Goal: Transaction & Acquisition: Purchase product/service

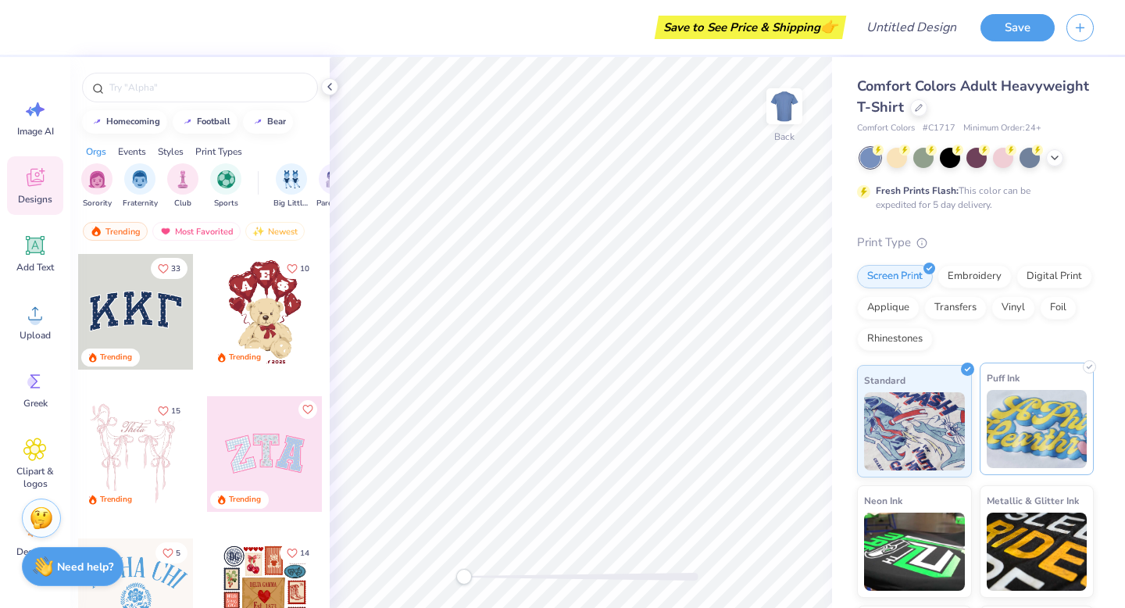
scroll to position [110, 0]
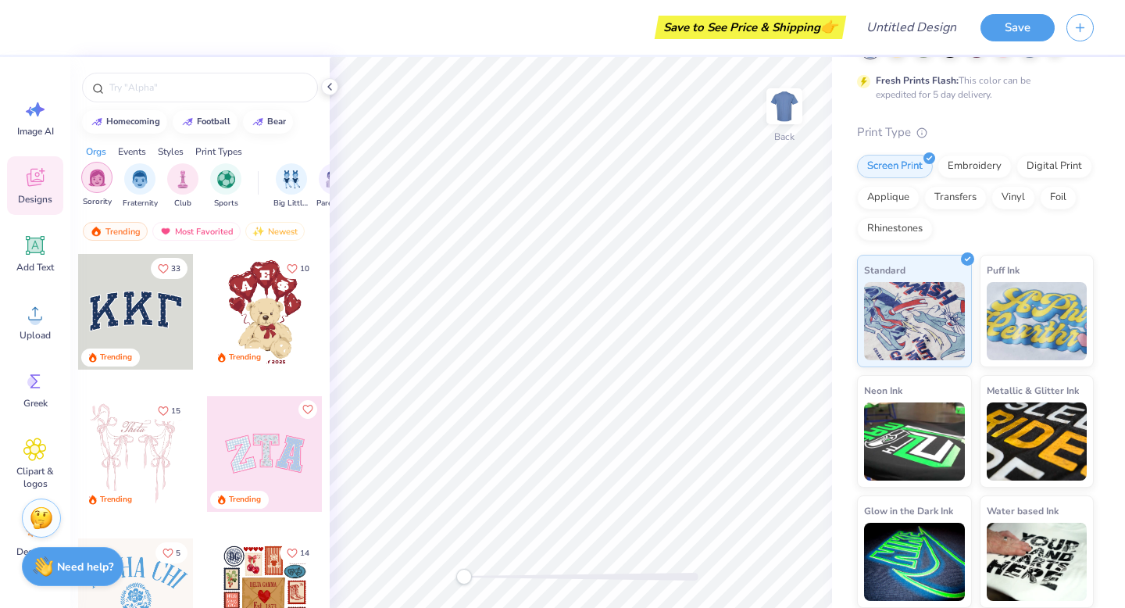
click at [93, 182] on img "filter for Sorority" at bounding box center [97, 178] width 18 height 18
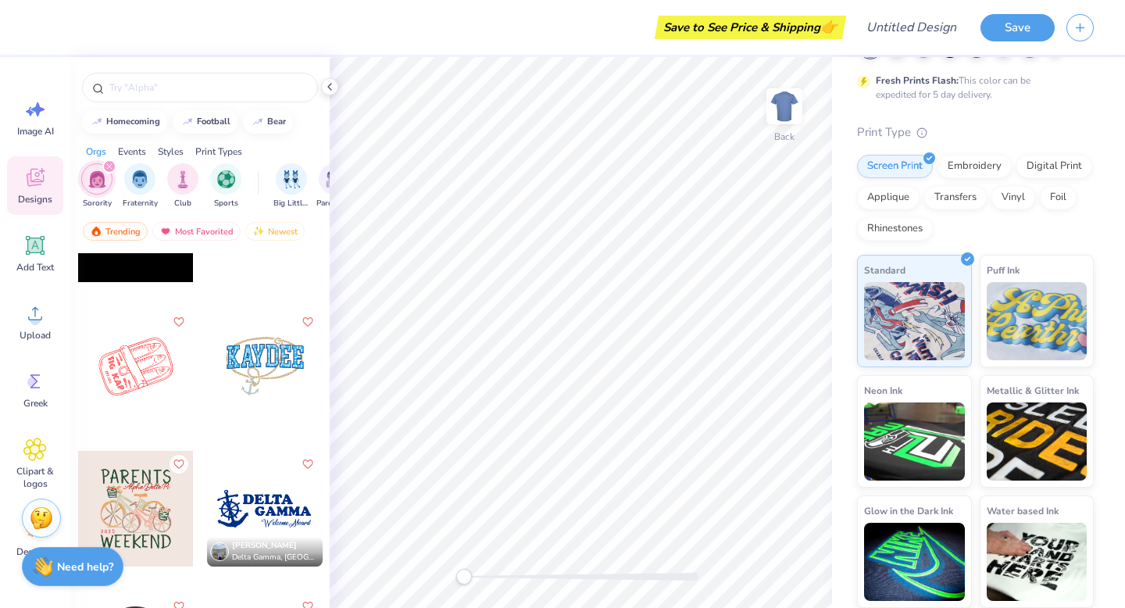
scroll to position [16484, 0]
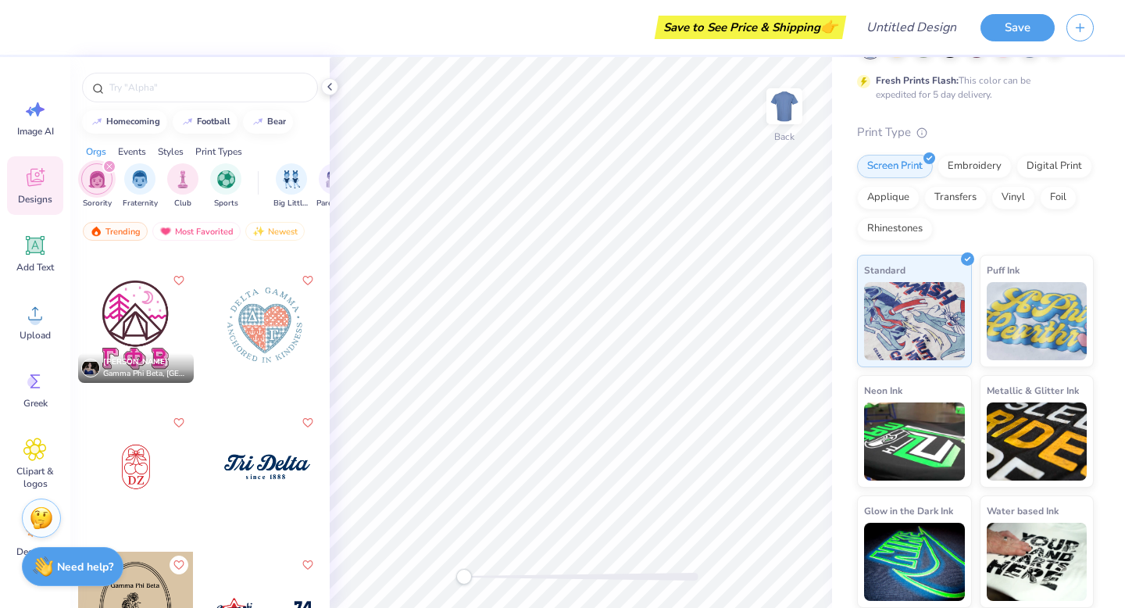
click at [266, 477] on div at bounding box center [265, 467] width 116 height 116
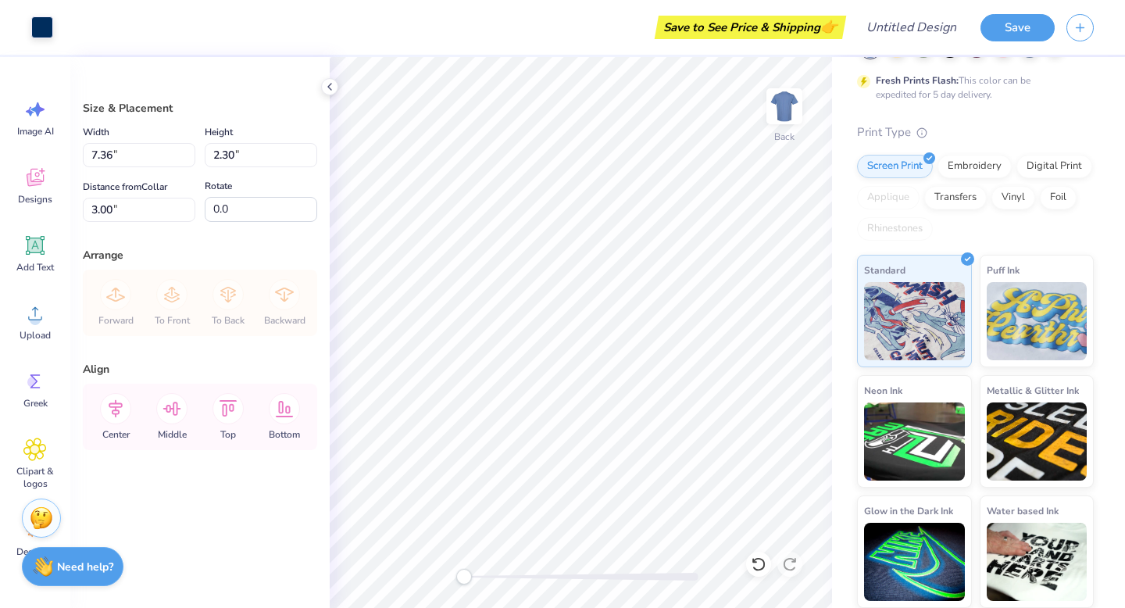
scroll to position [0, 0]
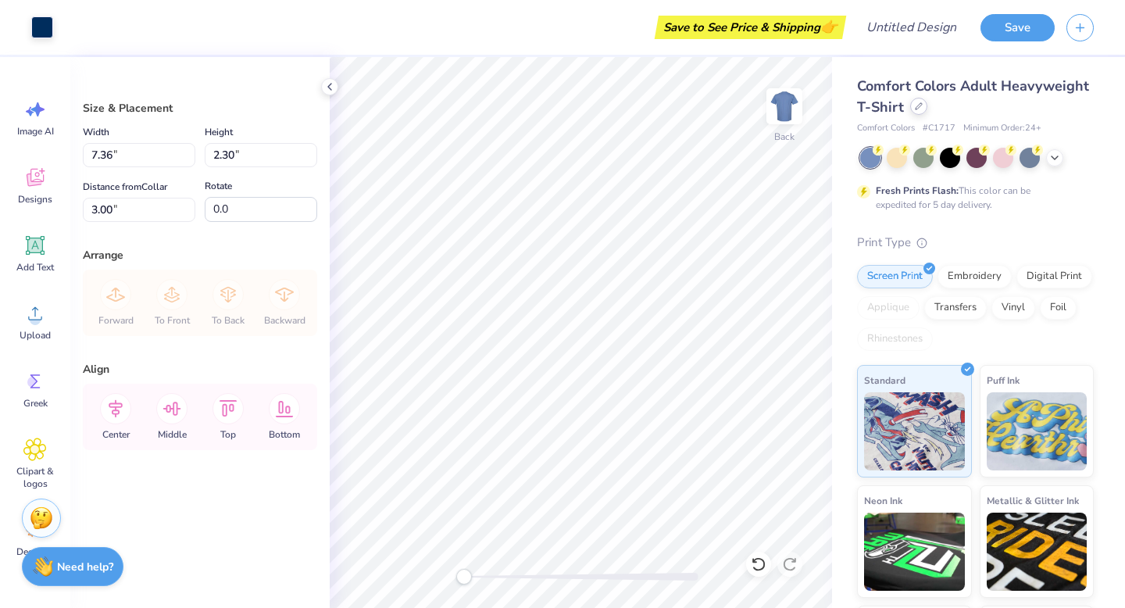
click at [918, 109] on icon at bounding box center [919, 106] width 8 height 8
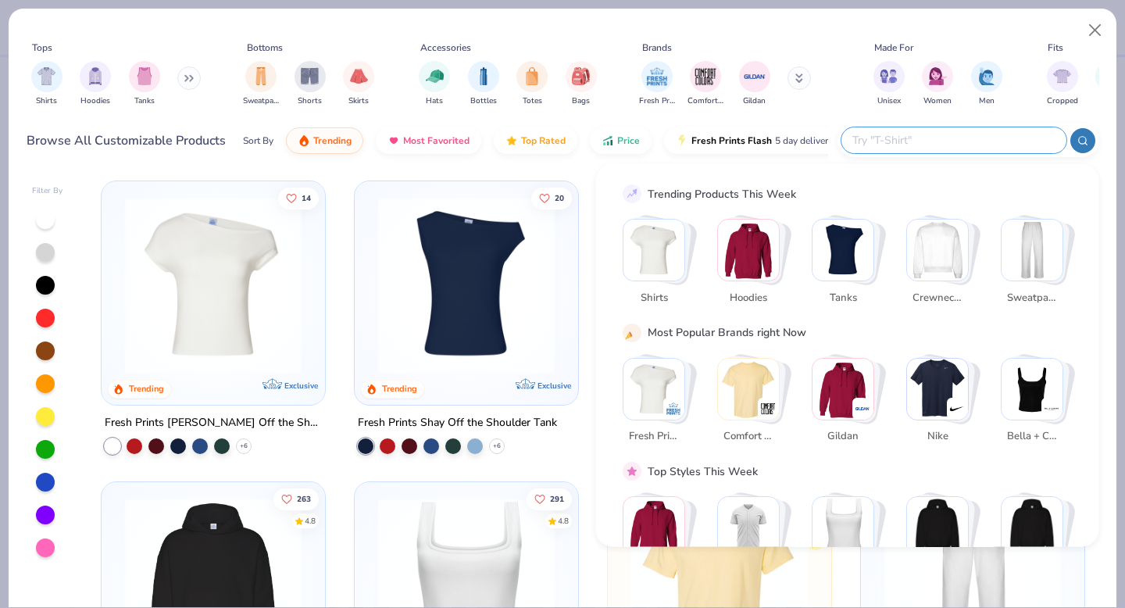
click at [1018, 134] on input "text" at bounding box center [953, 140] width 205 height 18
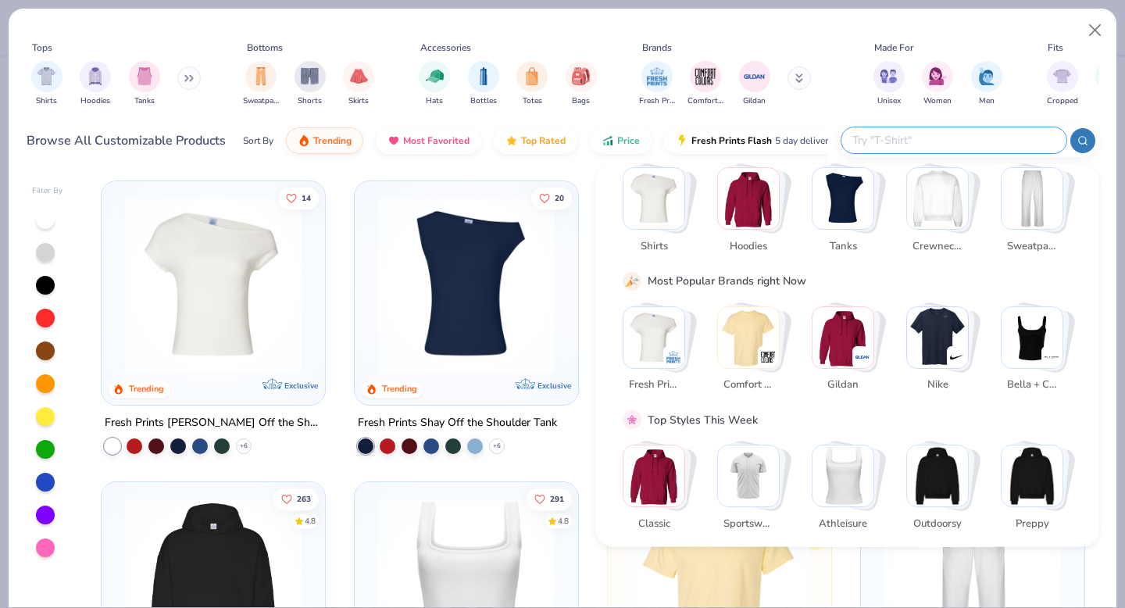
scroll to position [54, 0]
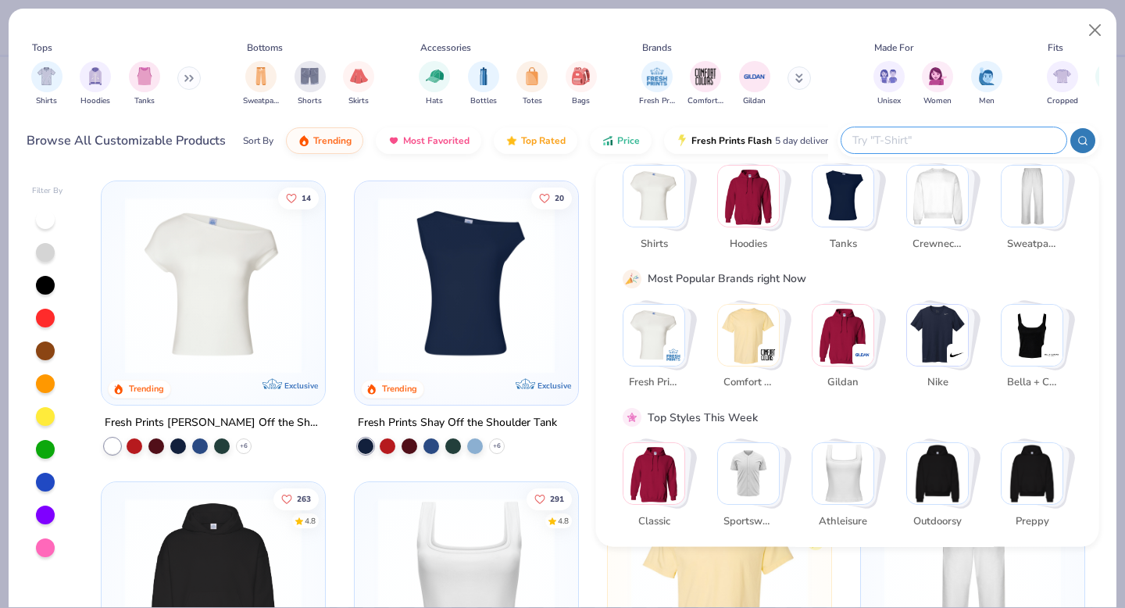
click at [1049, 344] on div "Stack Card Button Bella + Canvas" at bounding box center [1052, 355] width 22 height 22
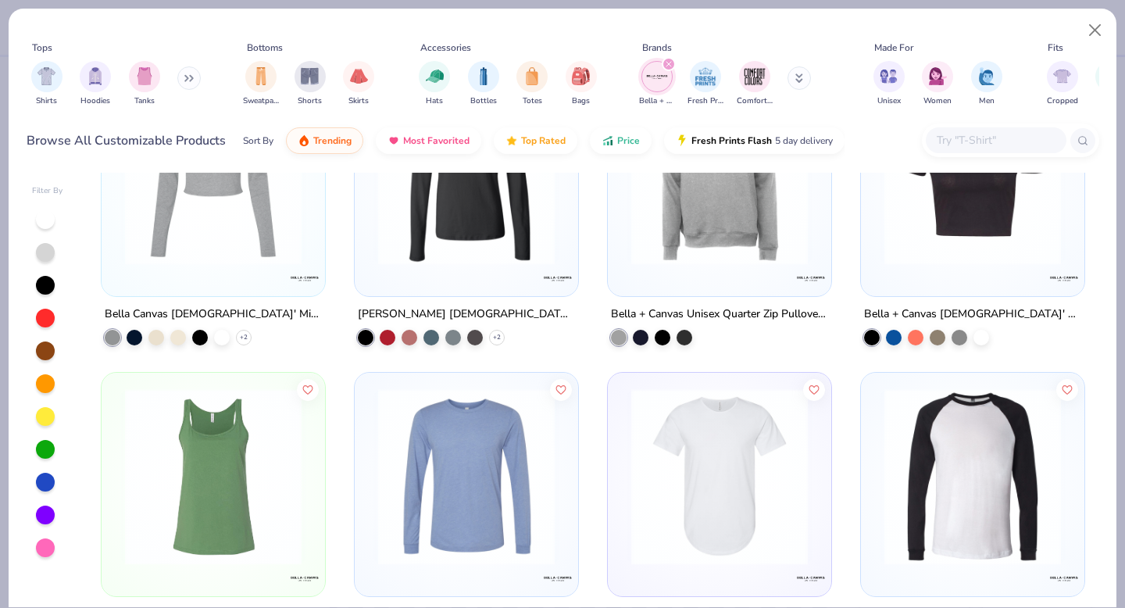
scroll to position [710, 0]
click at [1014, 282] on div "32" at bounding box center [972, 184] width 223 height 223
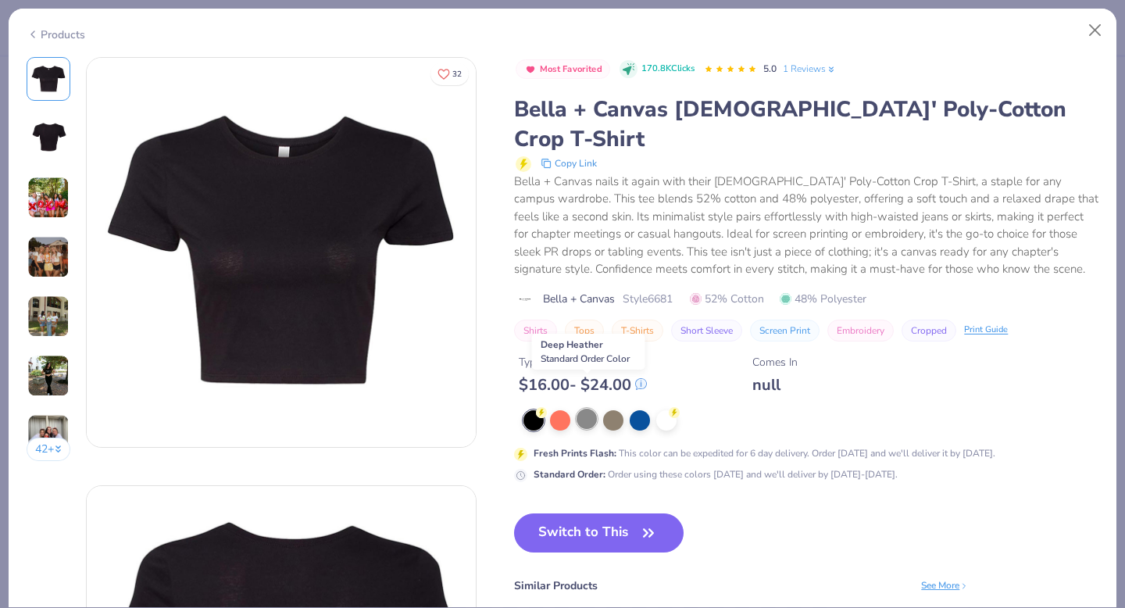
click at [588, 409] on div at bounding box center [587, 419] width 20 height 20
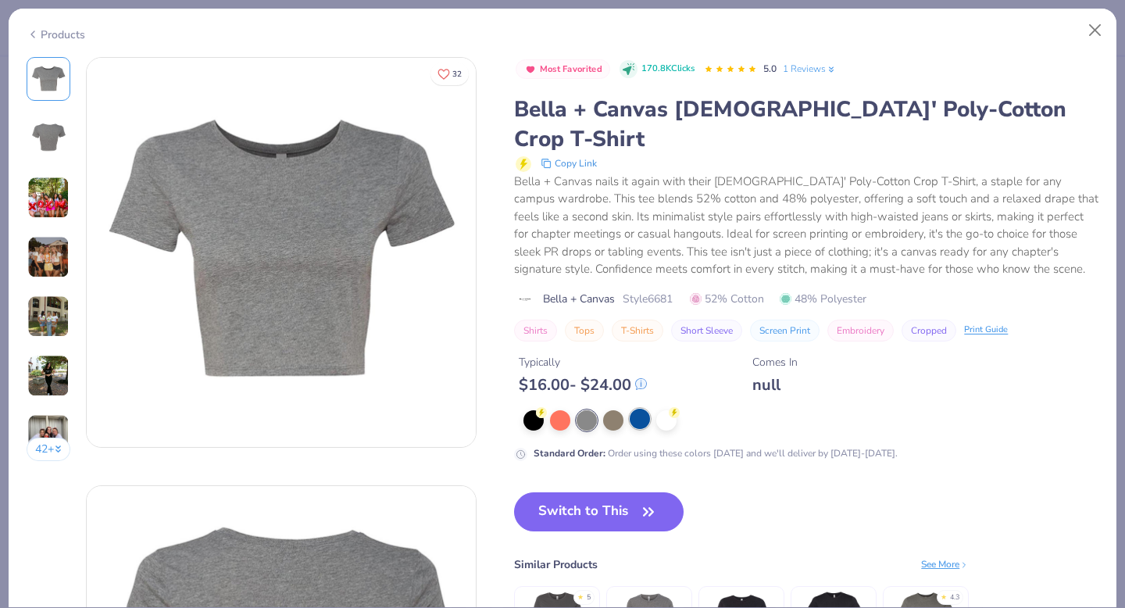
click at [635, 409] on div at bounding box center [640, 419] width 20 height 20
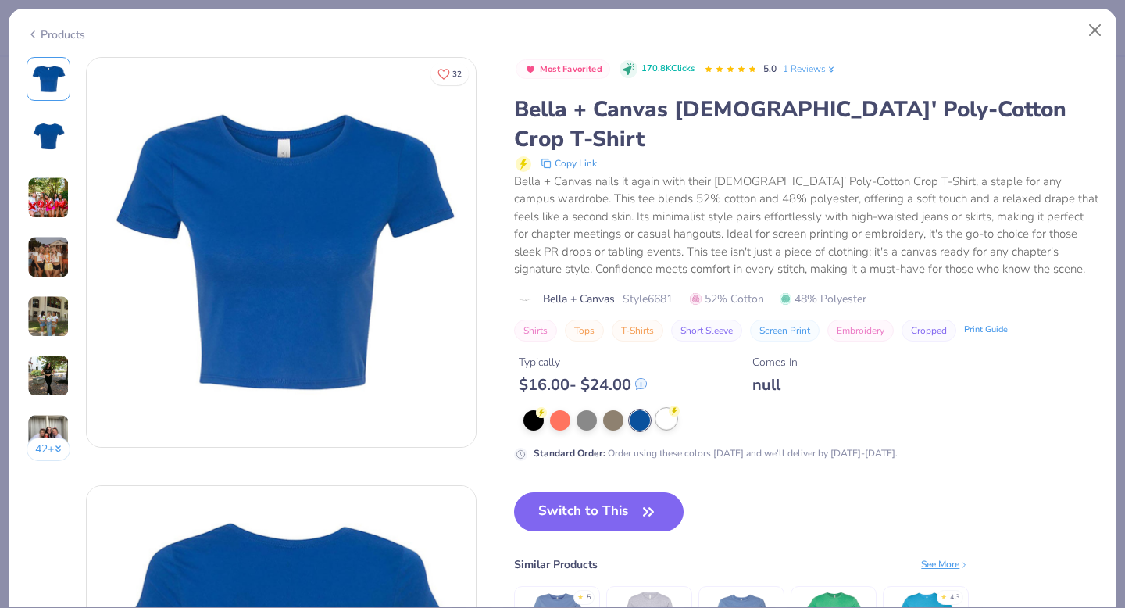
click at [672, 409] on div at bounding box center [666, 419] width 20 height 20
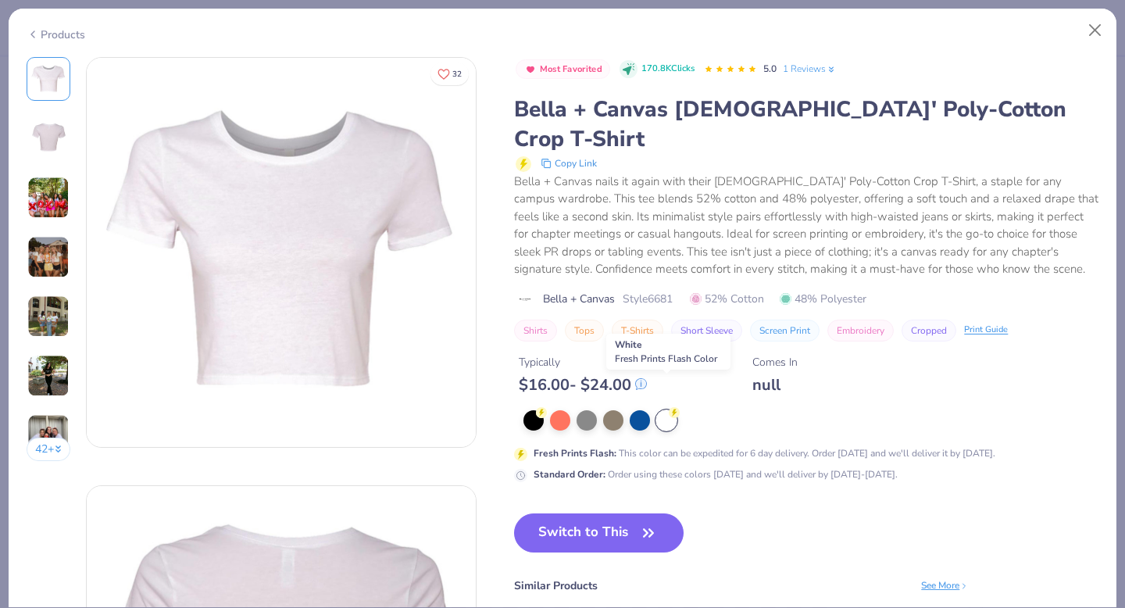
click at [670, 410] on div at bounding box center [666, 420] width 20 height 20
click at [41, 37] on div "Products" at bounding box center [56, 35] width 59 height 16
